Goal: Task Accomplishment & Management: Complete application form

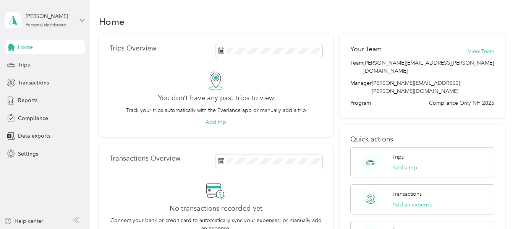
click at [82, 19] on icon at bounding box center [82, 20] width 5 height 5
click at [57, 89] on div "Transactions" at bounding box center [45, 83] width 80 height 14
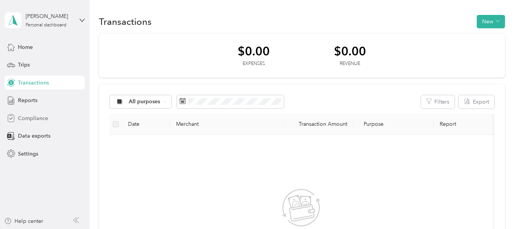
click at [43, 117] on span "Compliance" at bounding box center [33, 118] width 30 height 8
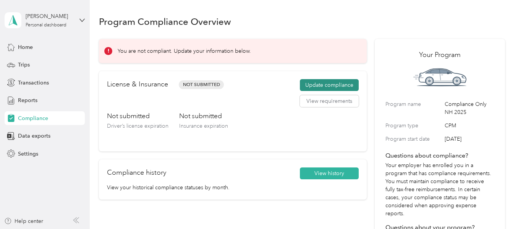
click at [318, 85] on button "Update compliance" at bounding box center [329, 85] width 59 height 12
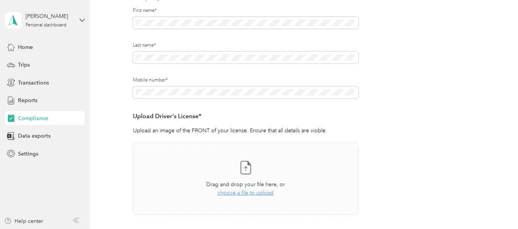
scroll to position [127, 0]
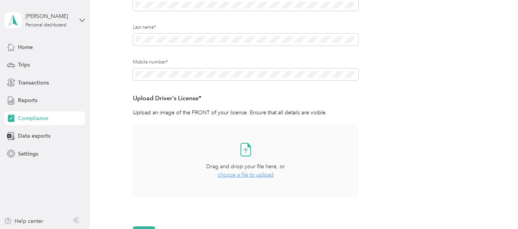
click at [240, 177] on span "choose a file to upload" at bounding box center [246, 175] width 56 height 7
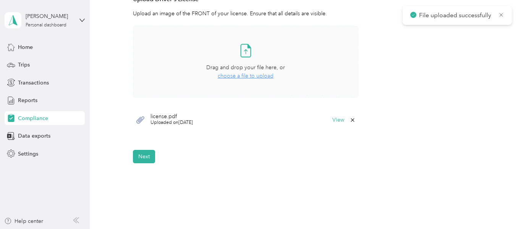
scroll to position [255, 0]
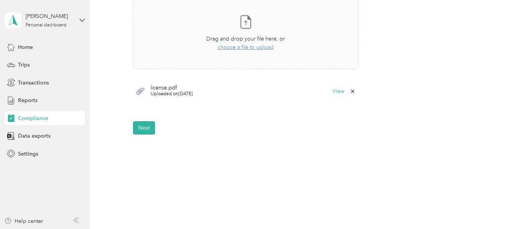
click at [170, 86] on span "license.pdf" at bounding box center [172, 87] width 42 height 5
click at [137, 88] on icon at bounding box center [141, 91] width 10 height 10
click at [139, 91] on icon at bounding box center [141, 91] width 10 height 10
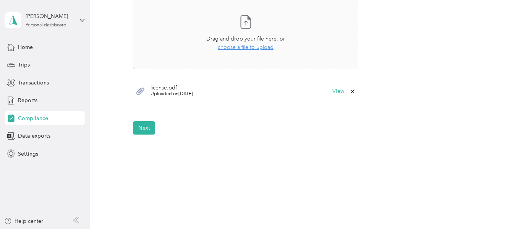
click at [139, 91] on icon at bounding box center [141, 91] width 10 height 10
click at [338, 90] on button "View" at bounding box center [339, 91] width 12 height 5
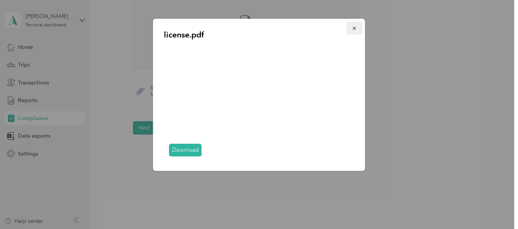
click at [356, 29] on icon "button" at bounding box center [354, 28] width 3 height 3
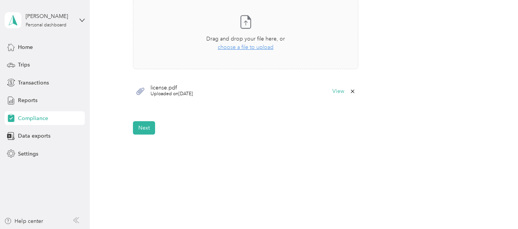
click at [353, 92] on icon at bounding box center [353, 91] width 6 height 6
click at [333, 96] on button "Yes" at bounding box center [332, 97] width 15 height 12
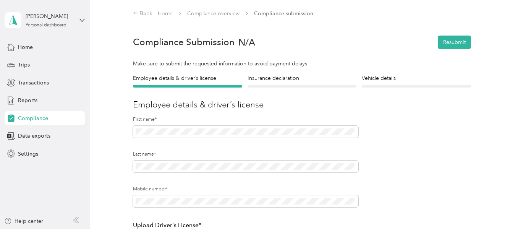
scroll to position [0, 0]
click at [379, 78] on h4 "Vehicle details" at bounding box center [416, 79] width 109 height 8
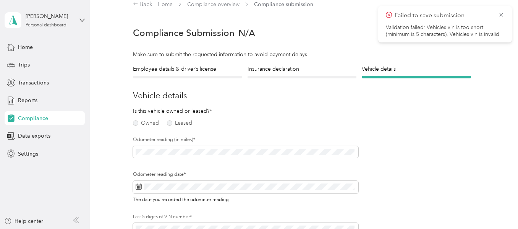
scroll to position [73, 0]
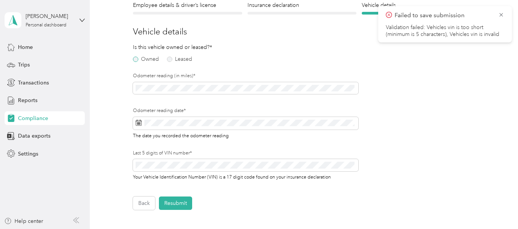
click at [134, 59] on label "Owned" at bounding box center [146, 59] width 26 height 5
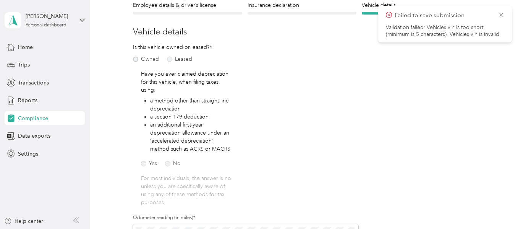
scroll to position [137, 0]
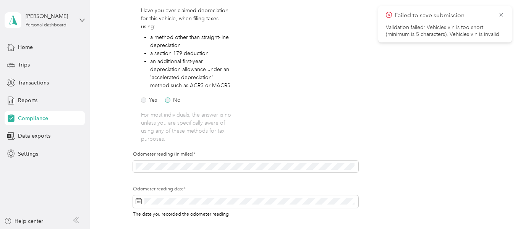
click at [168, 100] on label "No" at bounding box center [173, 100] width 16 height 5
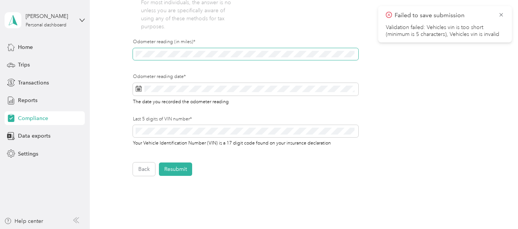
scroll to position [265, 0]
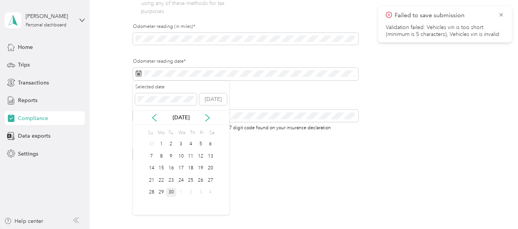
click at [171, 192] on div "30" at bounding box center [171, 193] width 10 height 10
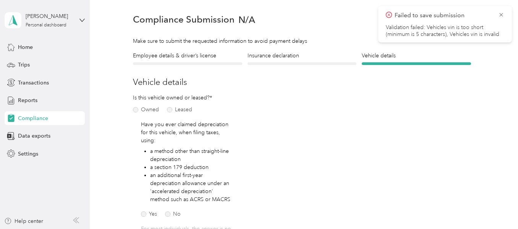
scroll to position [0, 0]
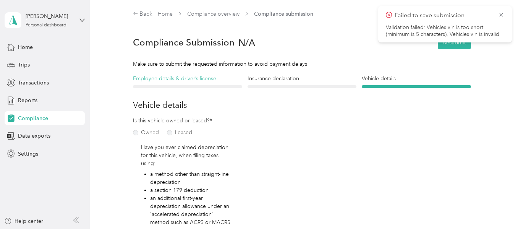
click at [190, 80] on h4 "Employee details & driver’s license" at bounding box center [187, 79] width 109 height 8
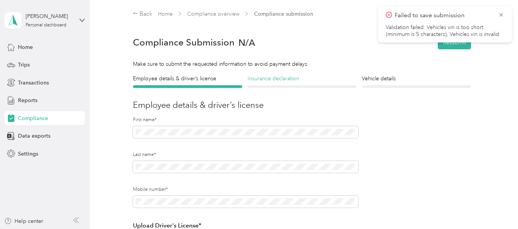
click at [276, 80] on h4 "Insurance declaration" at bounding box center [302, 79] width 109 height 8
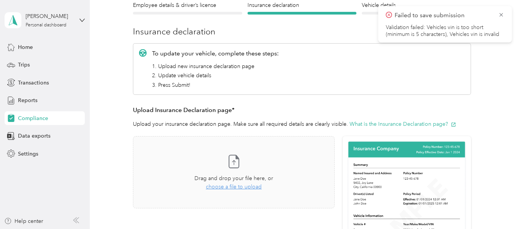
scroll to position [137, 0]
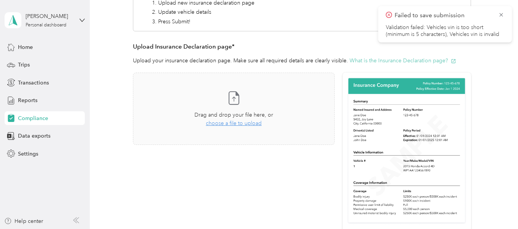
click at [399, 62] on button "What is the Insurance Declaration page?" at bounding box center [403, 61] width 107 height 8
click at [241, 123] on span "choose a file to upload" at bounding box center [234, 123] width 56 height 7
click at [226, 122] on span "choose a file to upload" at bounding box center [234, 123] width 56 height 7
click at [503, 15] on icon at bounding box center [502, 14] width 6 height 7
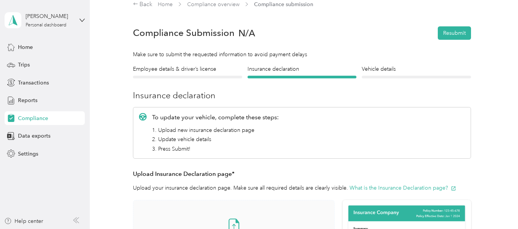
scroll to position [21, 0]
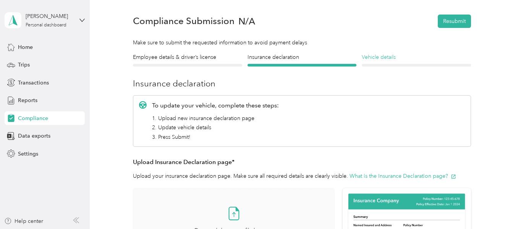
click at [383, 58] on h4 "Vehicle details" at bounding box center [416, 57] width 109 height 8
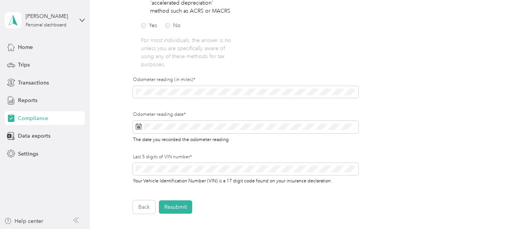
scroll to position [212, 0]
click at [178, 205] on button "Resubmit" at bounding box center [175, 206] width 33 height 13
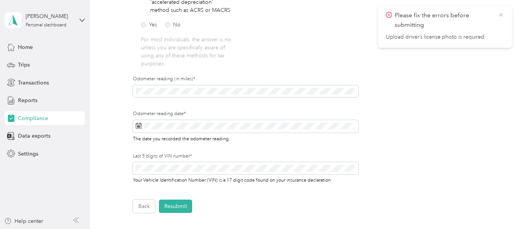
click at [499, 13] on icon at bounding box center [502, 14] width 6 height 7
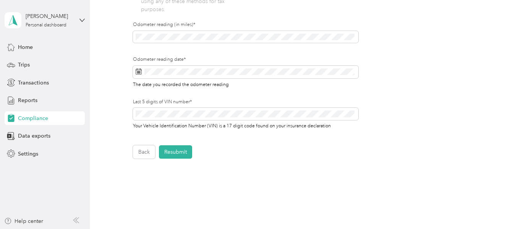
scroll to position [271, 0]
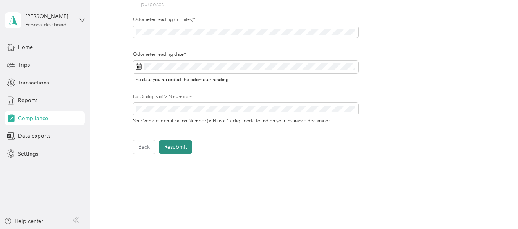
click at [178, 145] on button "Resubmit" at bounding box center [175, 146] width 33 height 13
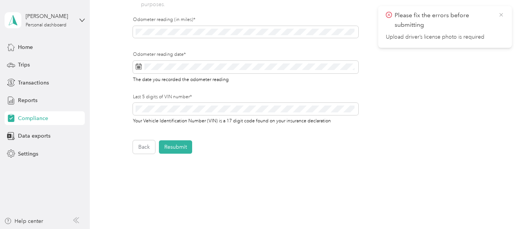
click at [502, 13] on icon at bounding box center [502, 14] width 6 height 7
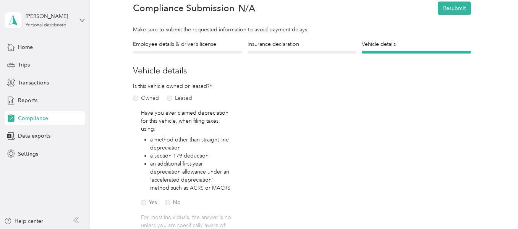
scroll to position [0, 0]
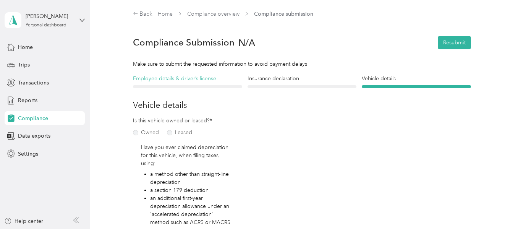
click at [169, 79] on h4 "Employee details & driver’s license" at bounding box center [187, 79] width 109 height 8
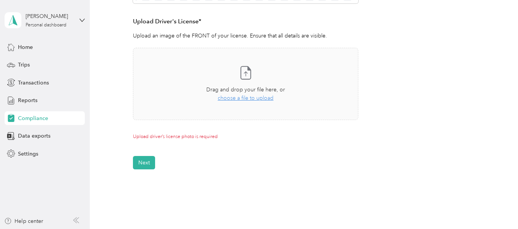
scroll to position [189, 0]
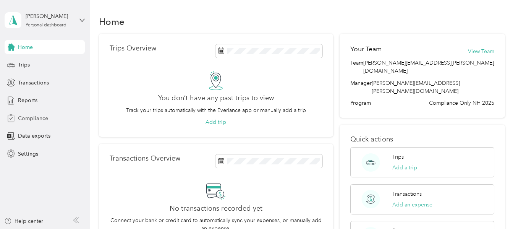
click at [36, 117] on span "Compliance" at bounding box center [33, 118] width 30 height 8
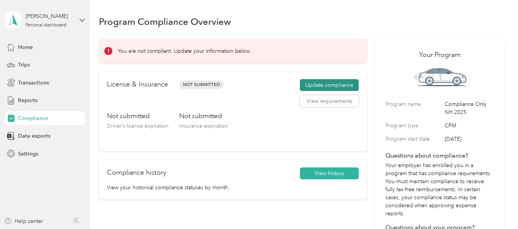
click at [316, 82] on button "Update compliance" at bounding box center [329, 85] width 59 height 12
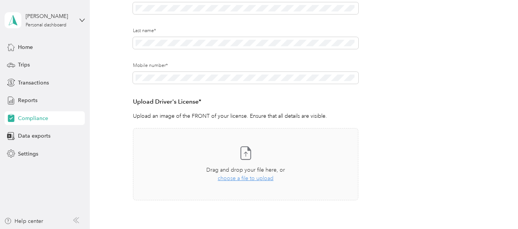
scroll to position [158, 0]
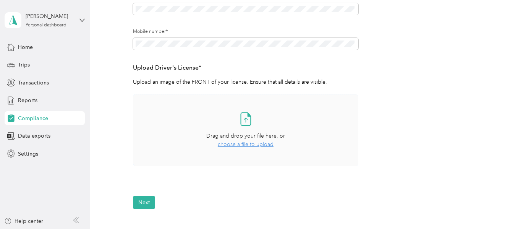
click at [249, 143] on span "choose a file to upload" at bounding box center [246, 144] width 56 height 7
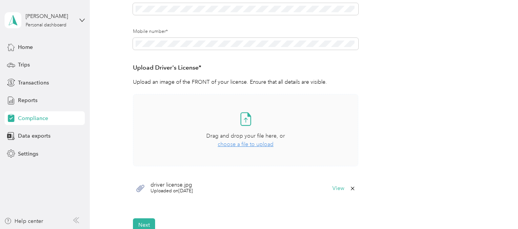
click at [149, 223] on button "Next" at bounding box center [144, 224] width 22 height 13
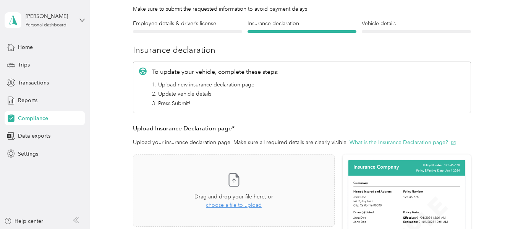
scroll to position [20, 0]
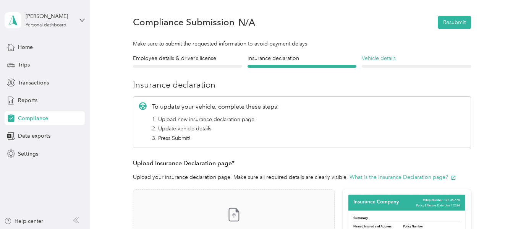
click at [377, 59] on h4 "Vehicle details" at bounding box center [416, 58] width 109 height 8
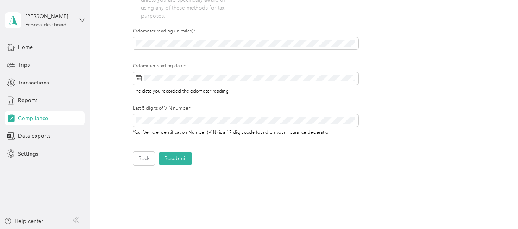
scroll to position [261, 0]
click at [172, 155] on button "Resubmit" at bounding box center [175, 157] width 33 height 13
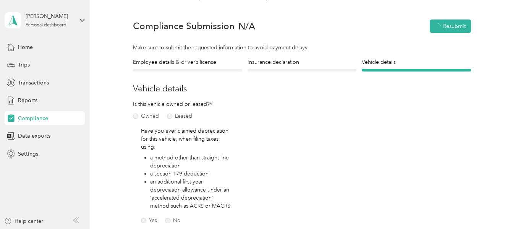
scroll to position [10, 0]
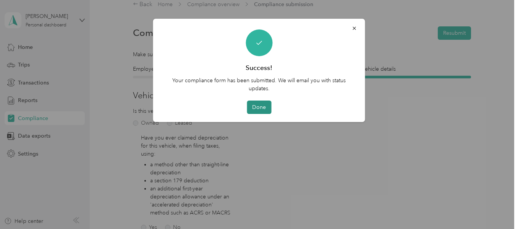
click at [258, 107] on button "Done" at bounding box center [259, 107] width 24 height 13
